Goal: Information Seeking & Learning: Learn about a topic

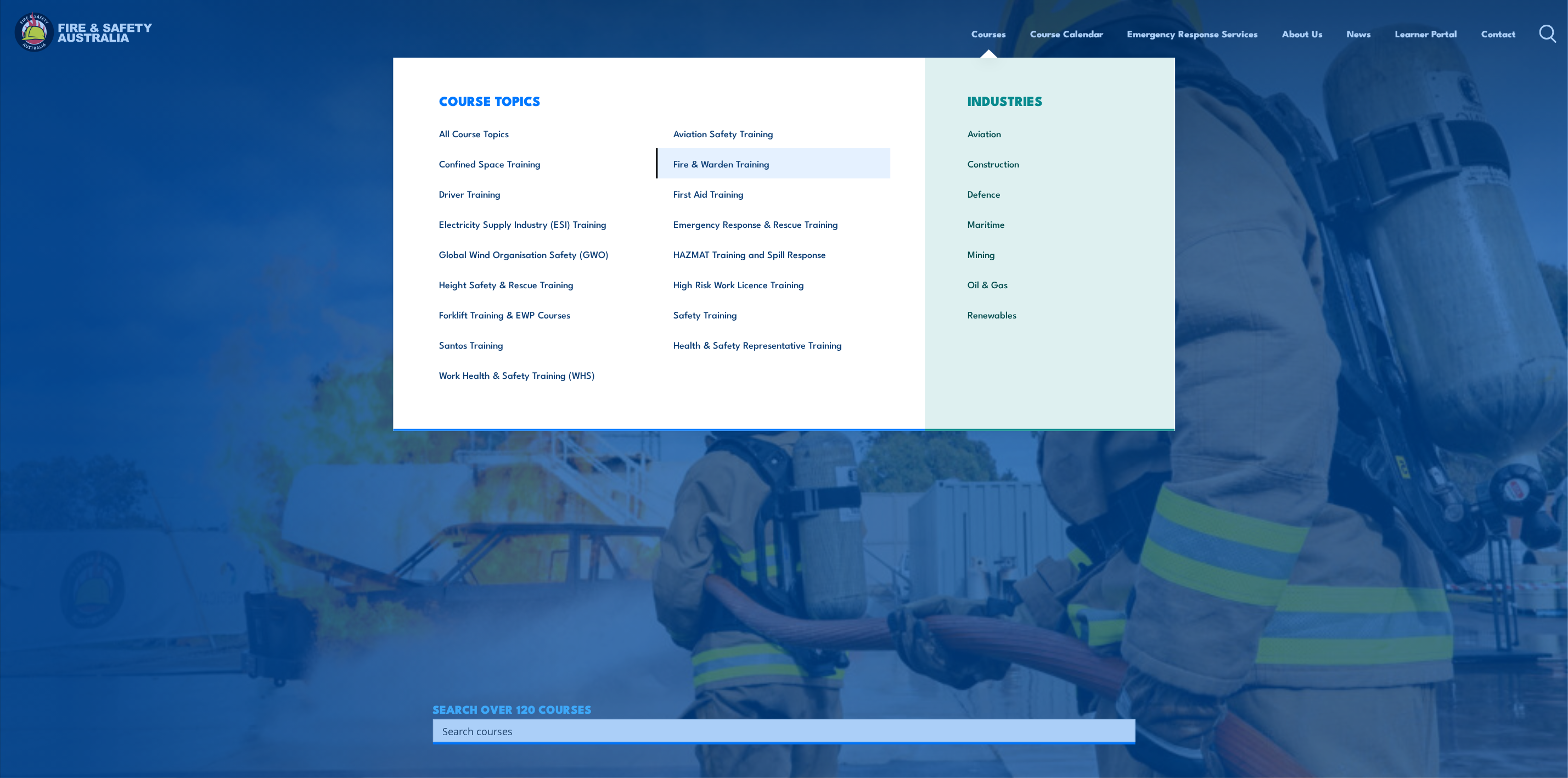
click at [693, 165] on link "Fire & Warden Training" at bounding box center [773, 163] width 234 height 30
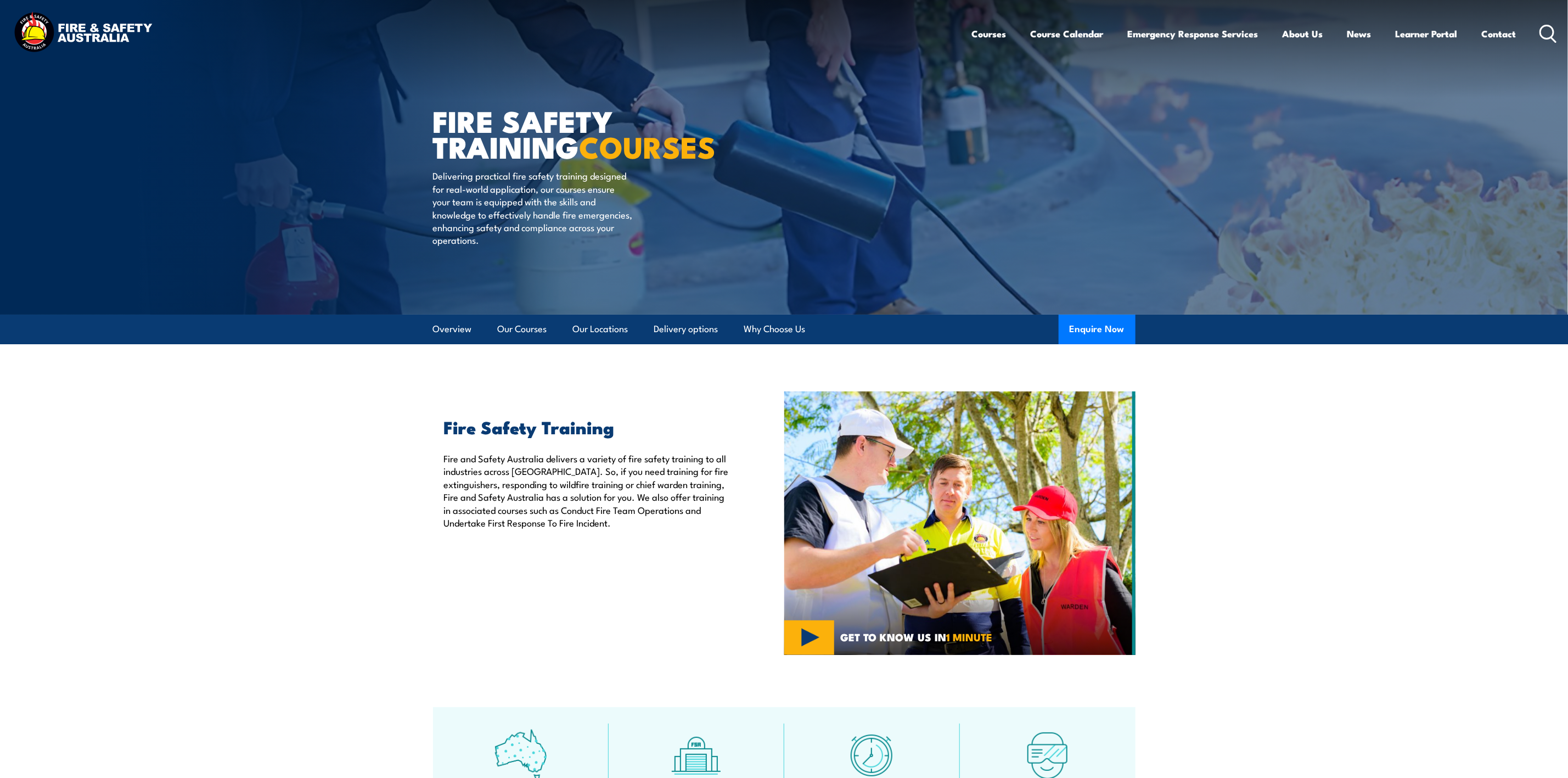
click at [1548, 38] on circle at bounding box center [1547, 32] width 13 height 13
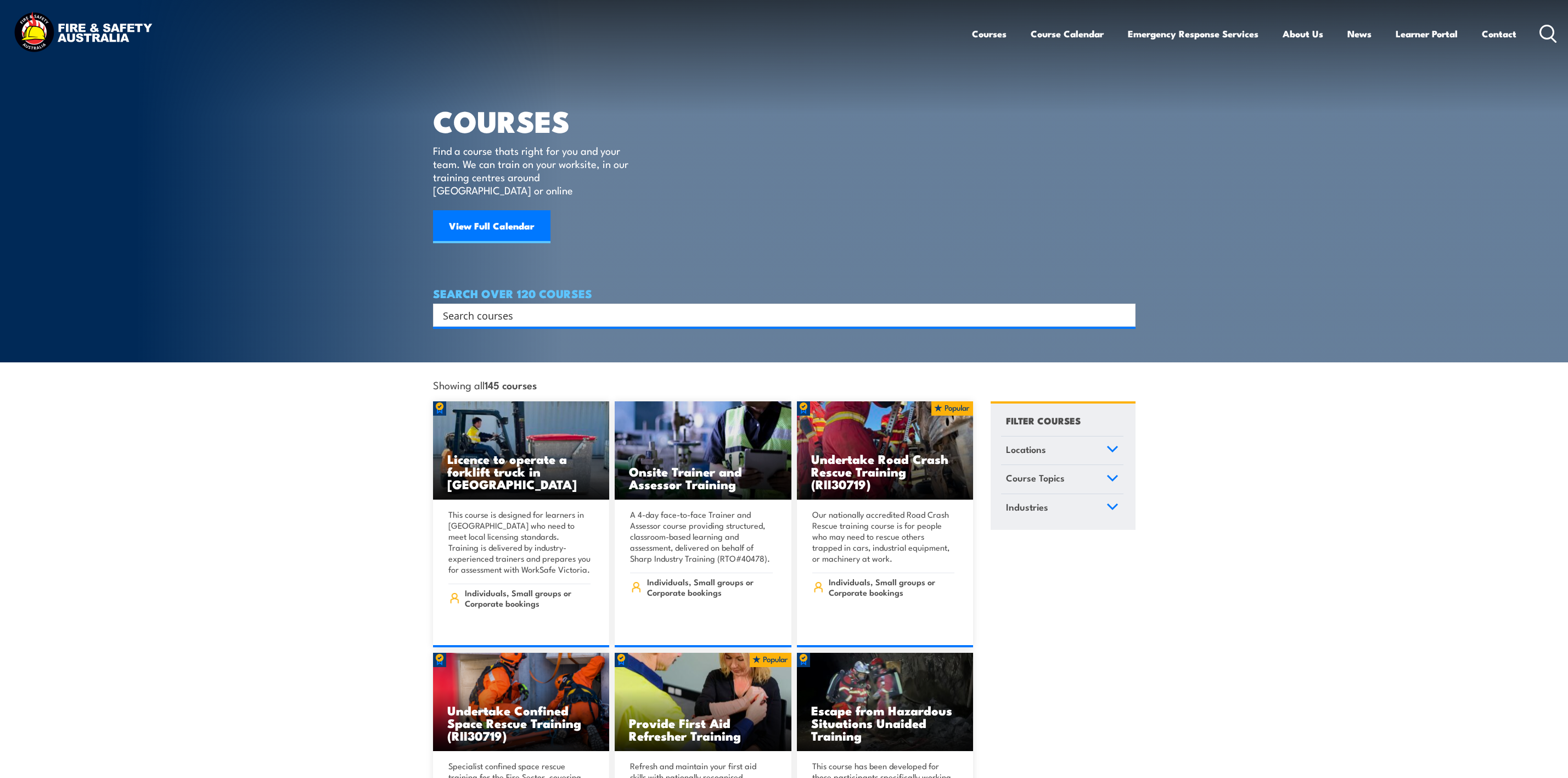
click at [613, 307] on input "Search input" at bounding box center [777, 315] width 668 height 17
type input "return to work"
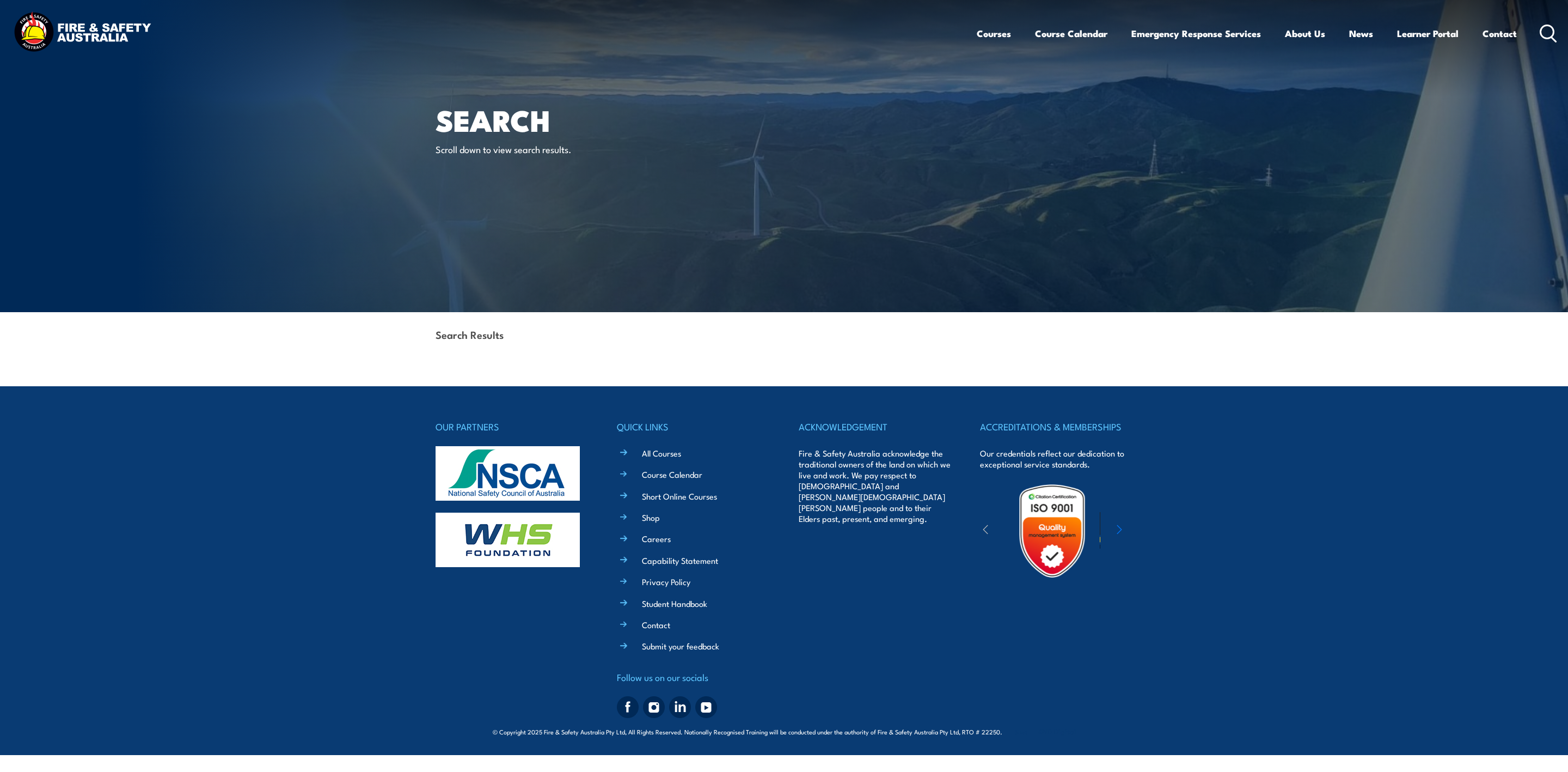
click at [1548, 28] on icon at bounding box center [1548, 33] width 17 height 18
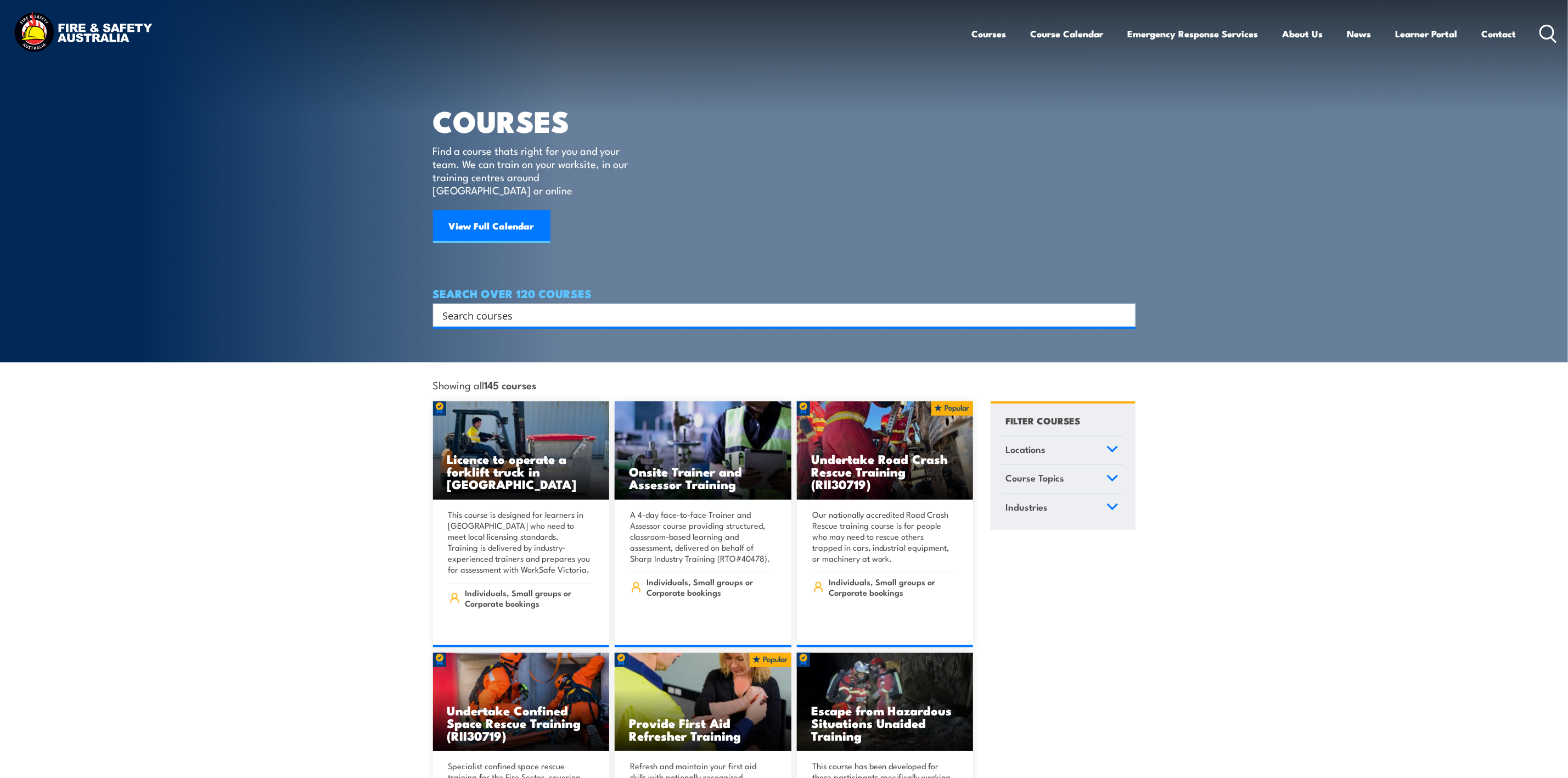
click at [548, 307] on input "Search input" at bounding box center [777, 315] width 668 height 17
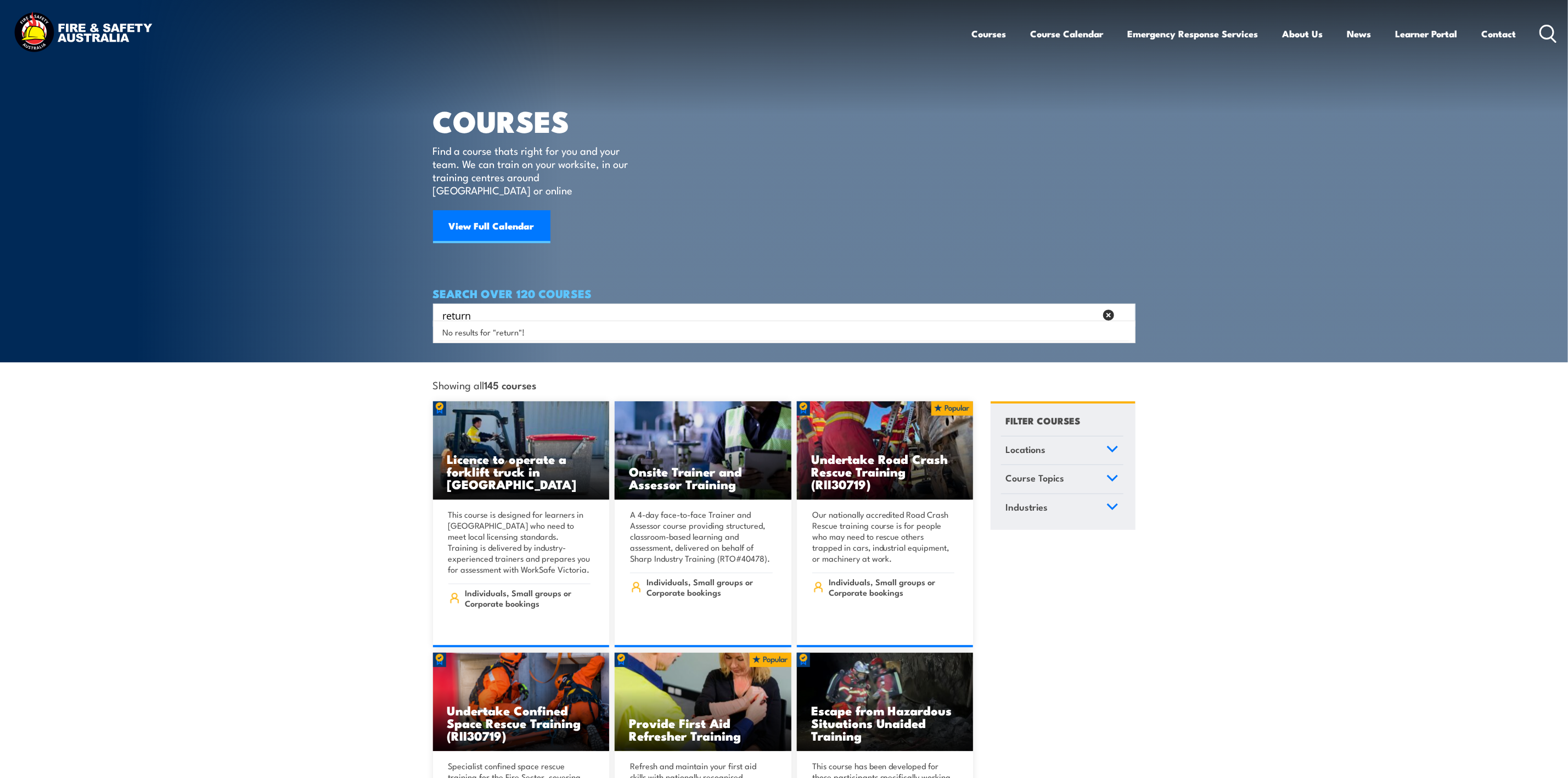
type input "return"
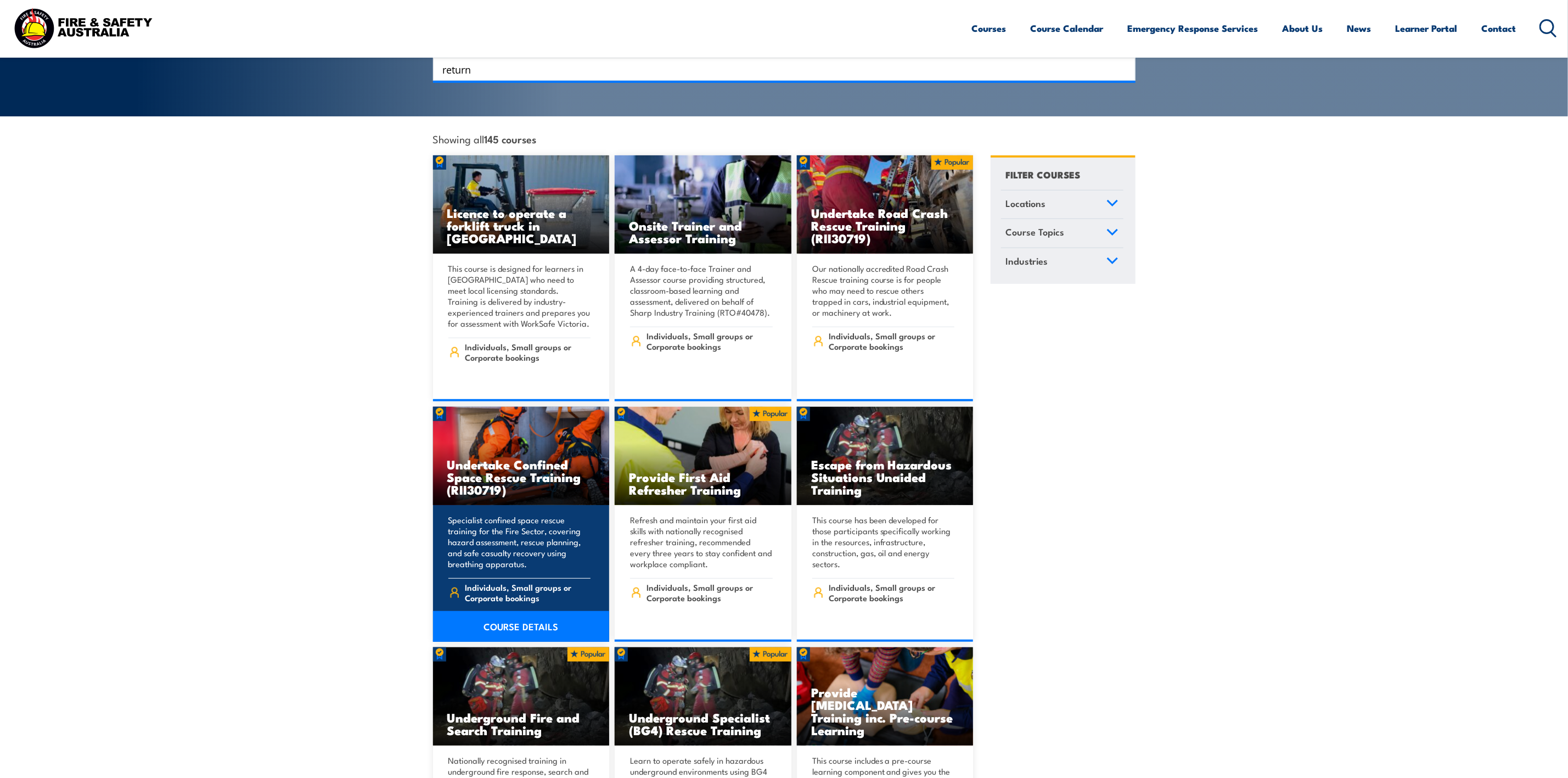
scroll to position [247, 0]
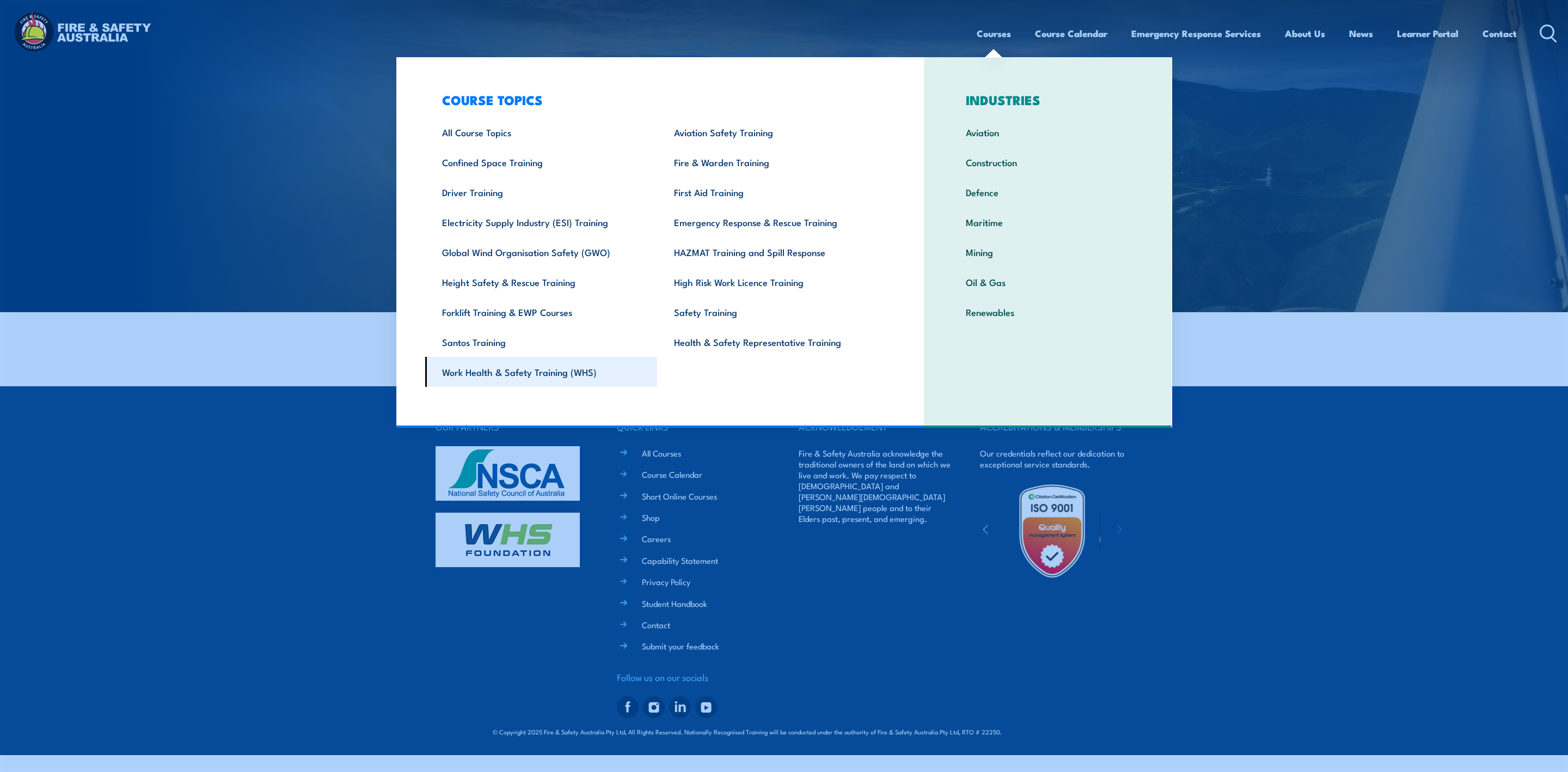
click at [517, 376] on link "Work Health & Safety Training (WHS)" at bounding box center [541, 371] width 232 height 30
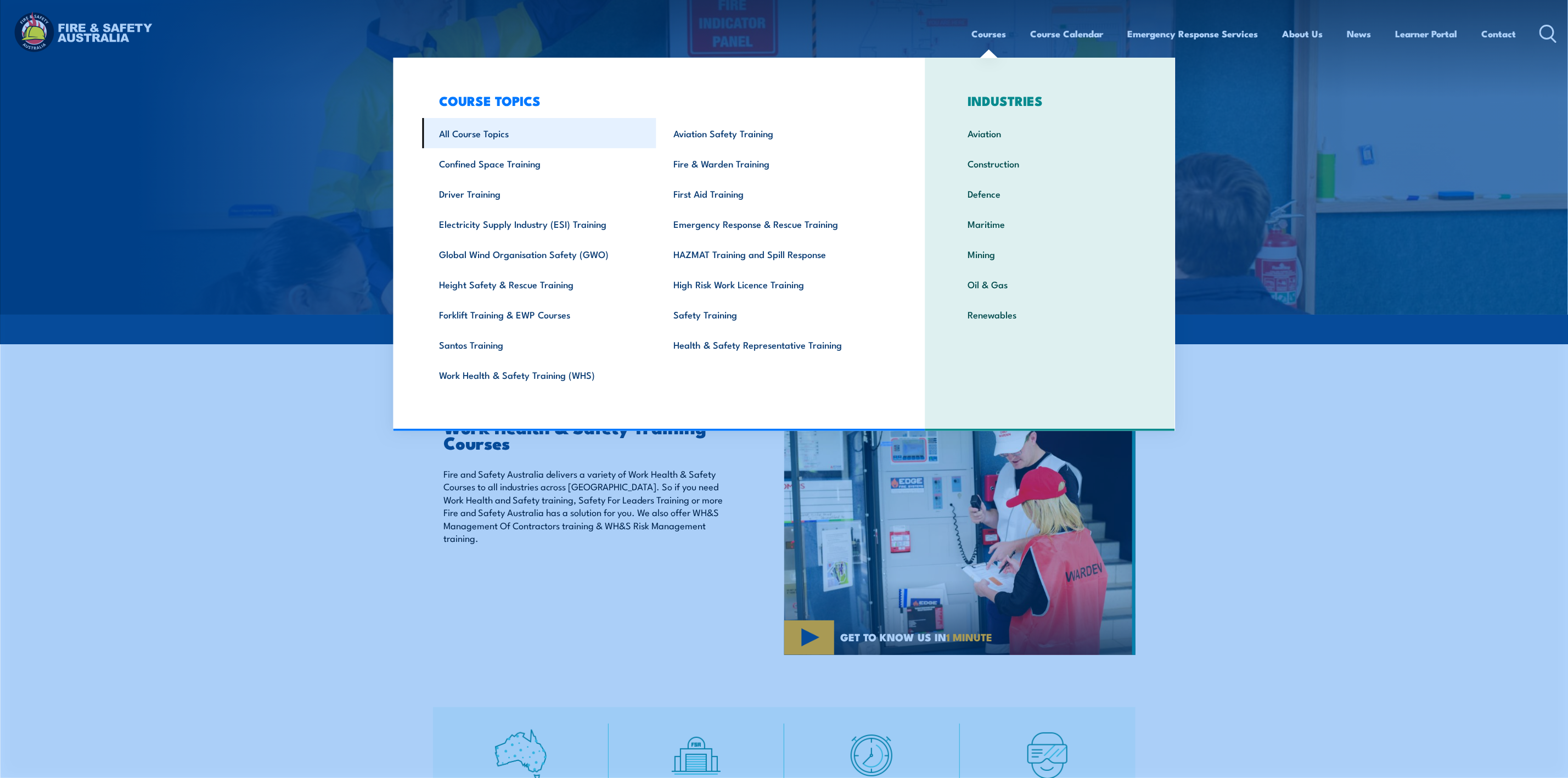
click at [466, 129] on link "All Course Topics" at bounding box center [539, 133] width 234 height 30
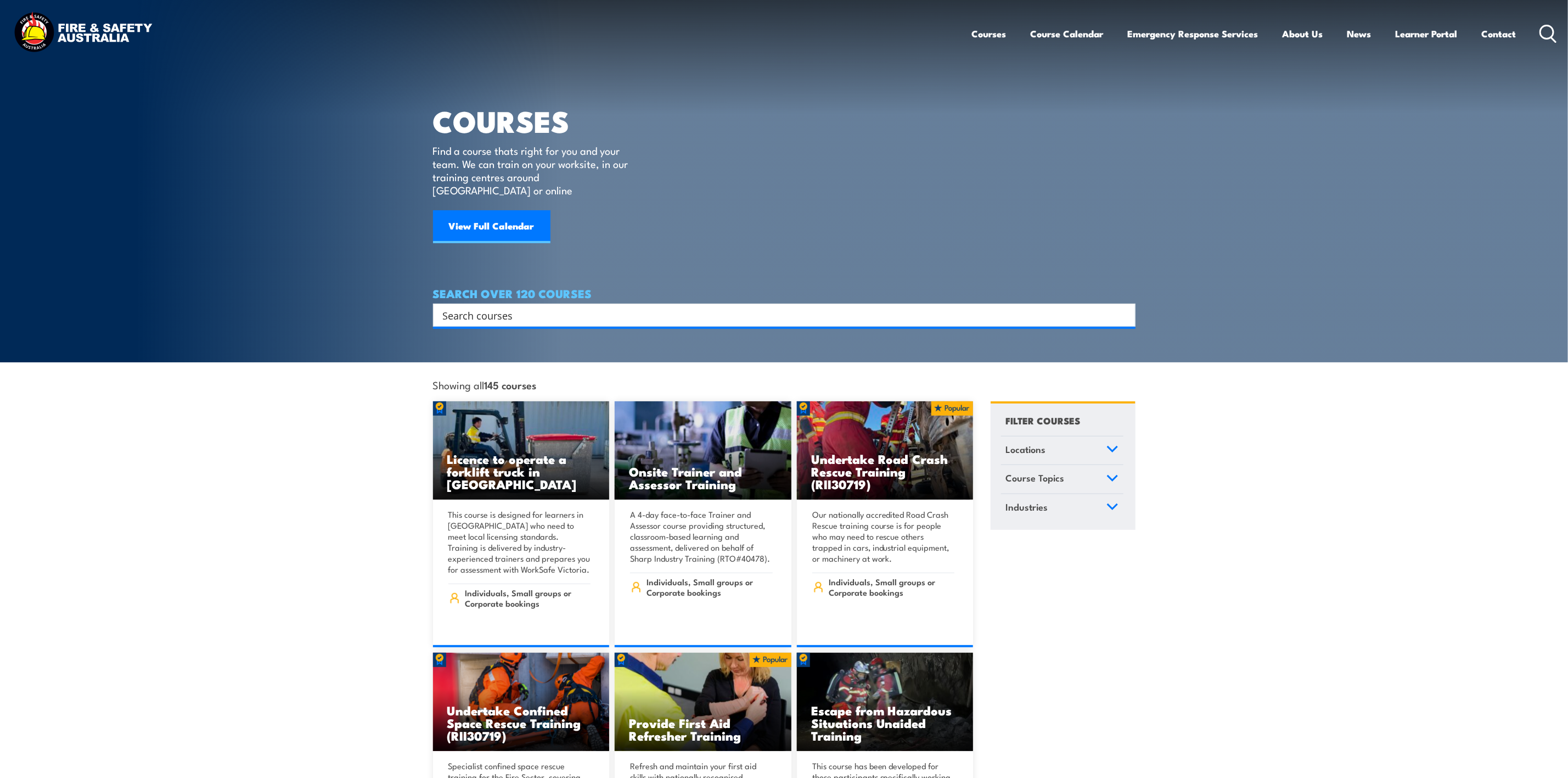
click at [550, 307] on input "Search input" at bounding box center [777, 315] width 668 height 17
type input "return"
click at [1115, 475] on icon at bounding box center [1112, 477] width 10 height 5
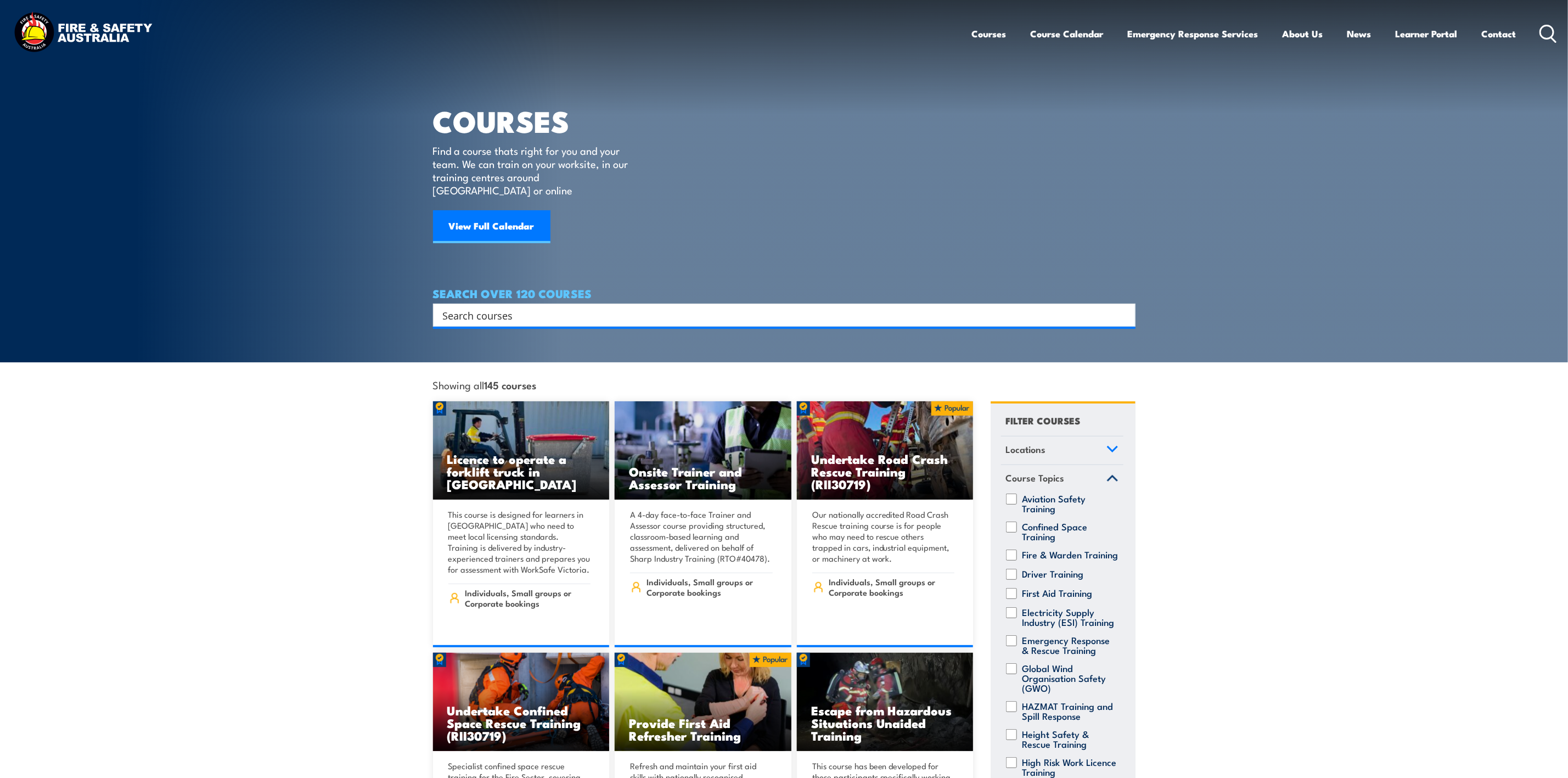
drag, startPoint x: 1257, startPoint y: 467, endPoint x: 1249, endPoint y: 466, distance: 8.1
click at [968, 307] on input "Search input" at bounding box center [777, 315] width 668 height 17
type input "work"
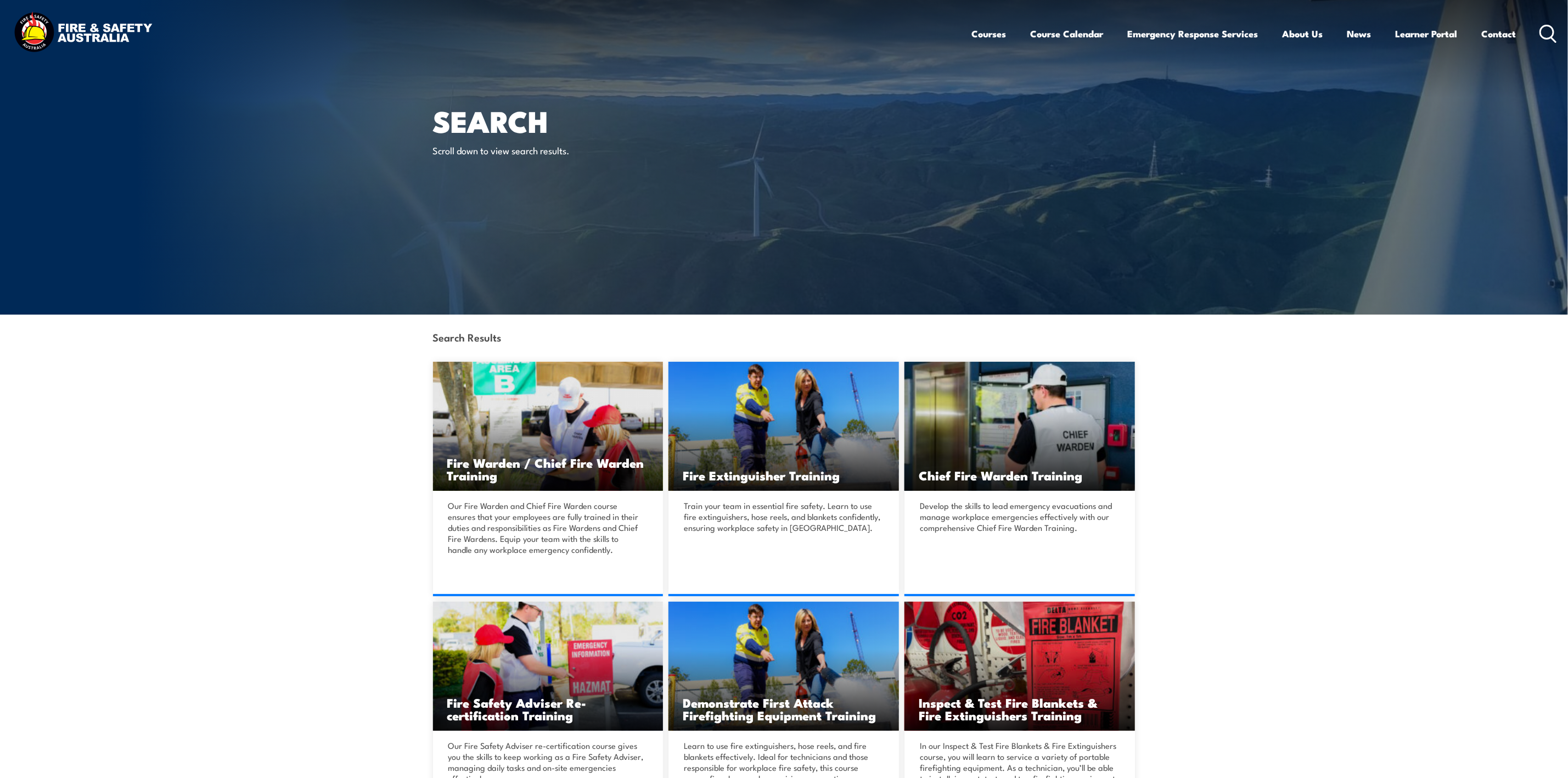
click at [1555, 32] on icon at bounding box center [1548, 33] width 17 height 18
click at [1553, 33] on circle at bounding box center [1547, 32] width 13 height 13
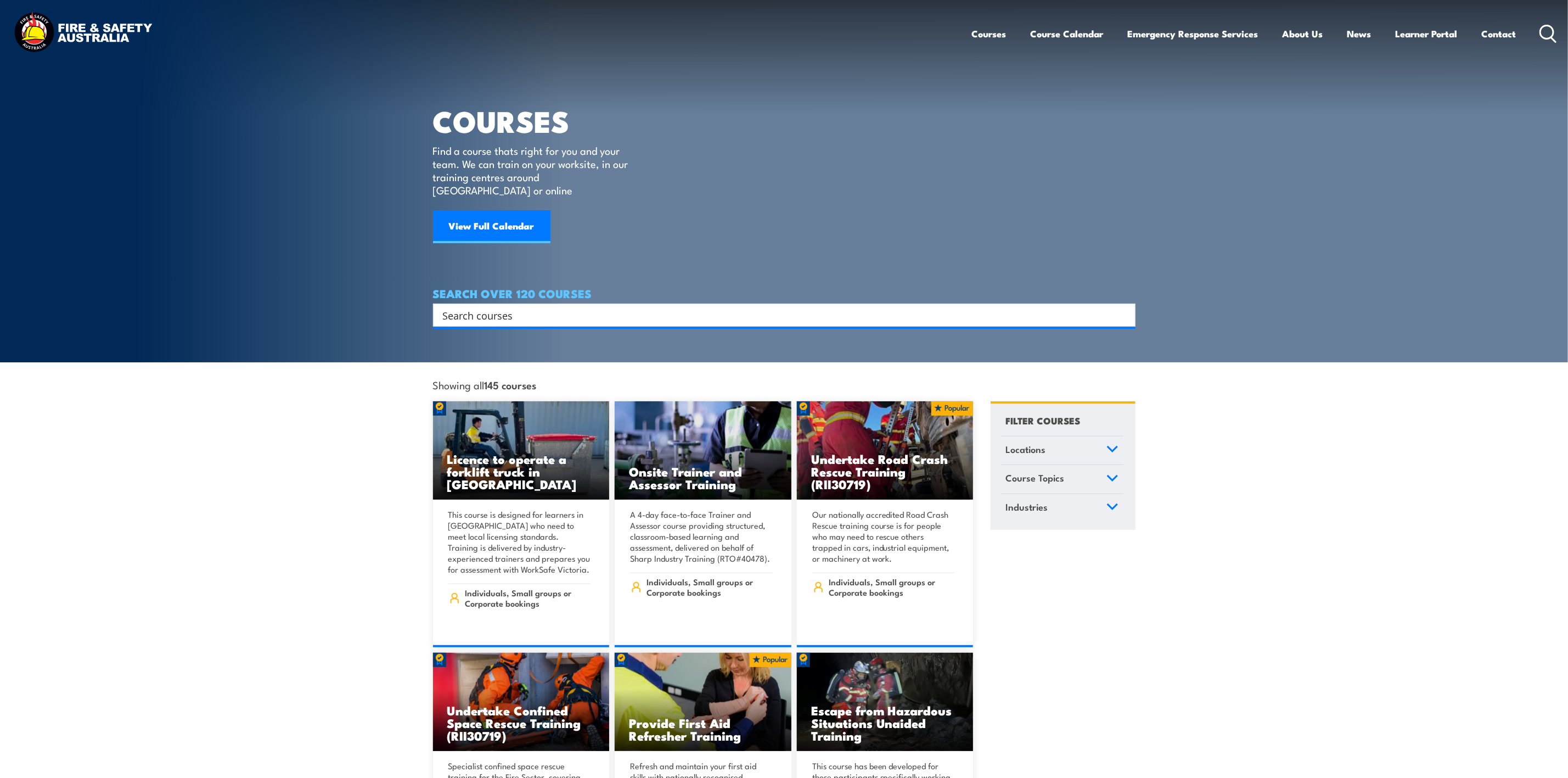
click at [607, 303] on div "Search" at bounding box center [784, 315] width 702 height 23
click at [607, 307] on input "Search input" at bounding box center [777, 315] width 668 height 17
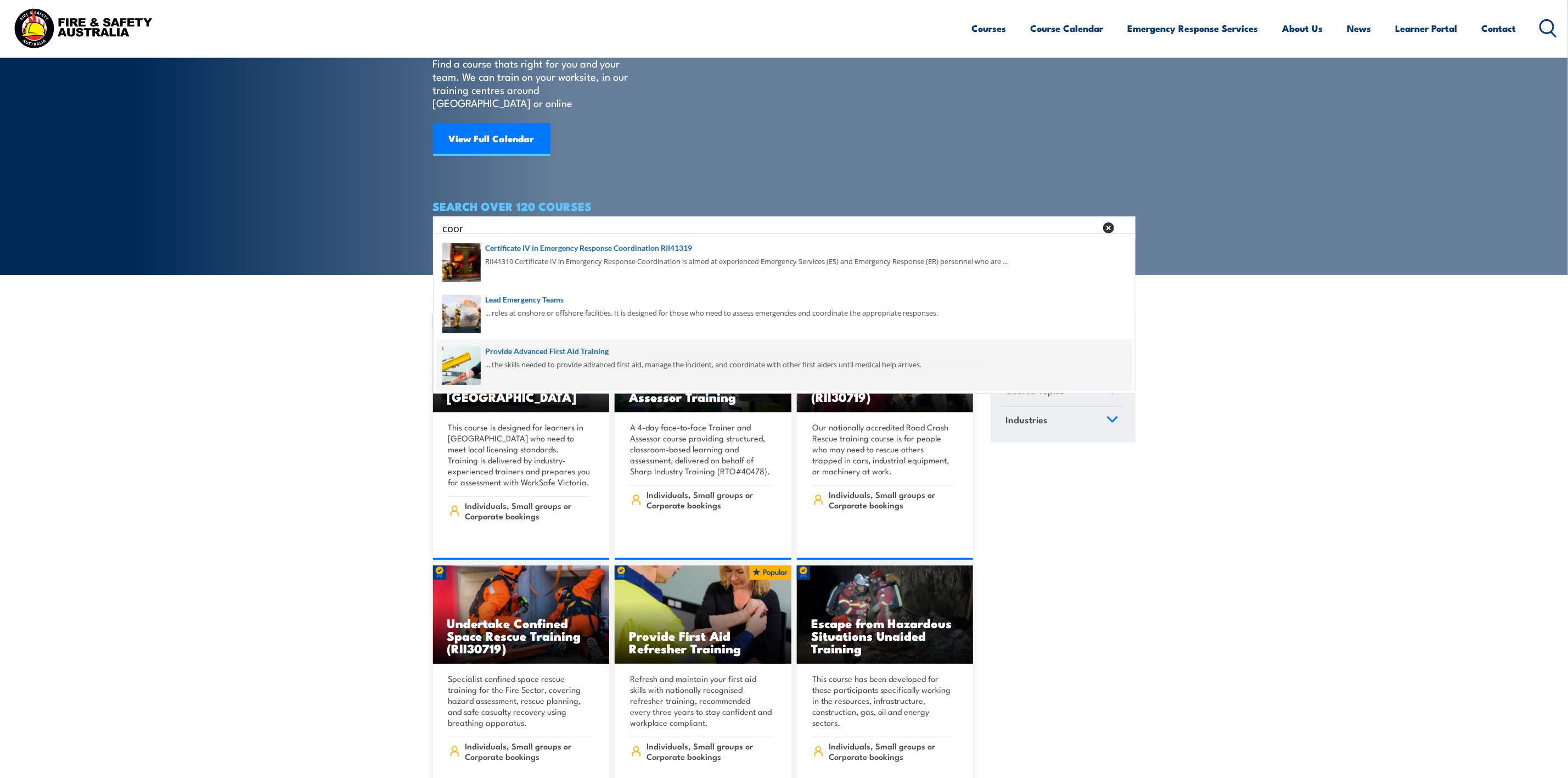
scroll to position [165, 0]
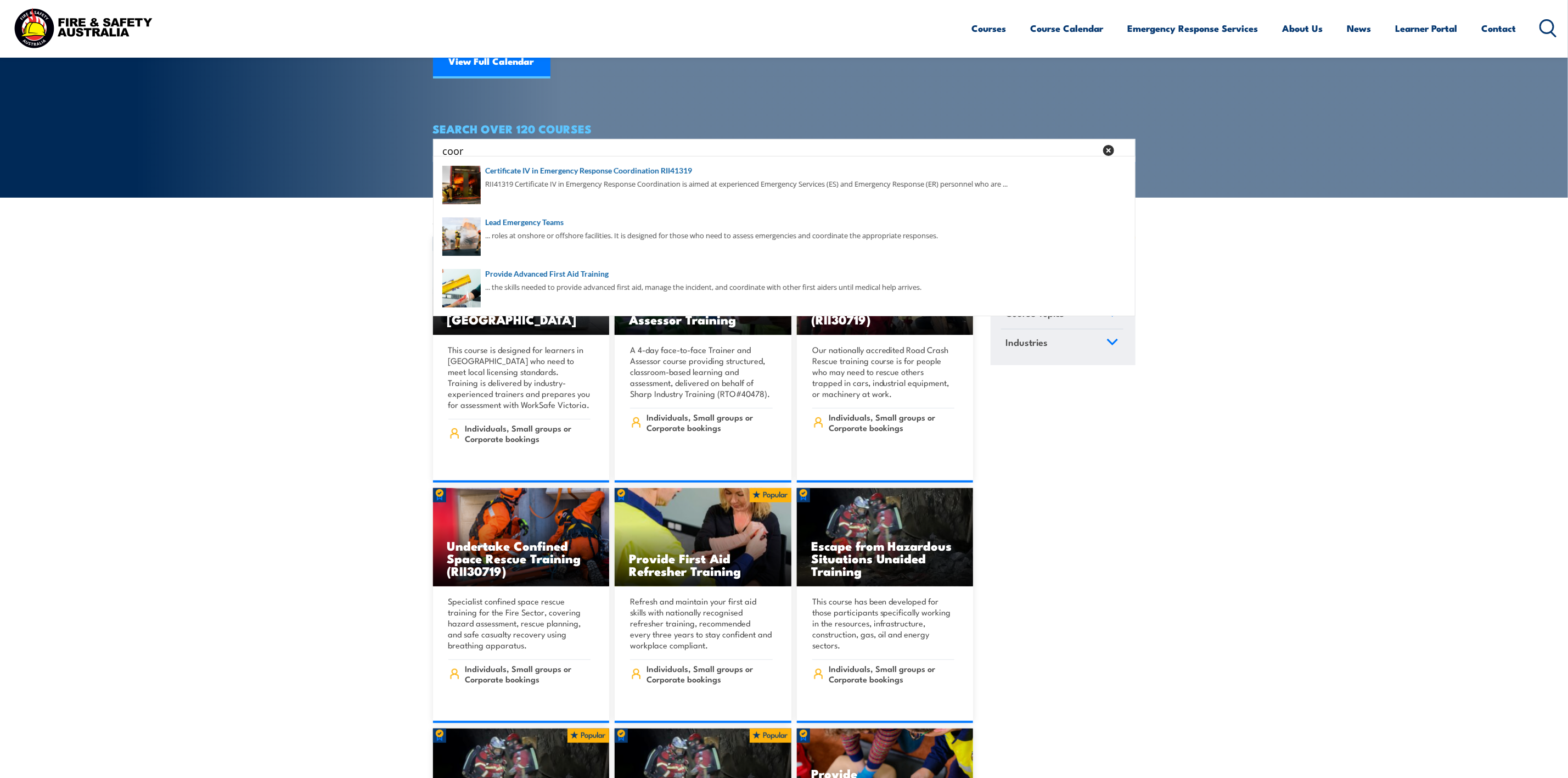
type input "coor"
